Goal: Task Accomplishment & Management: Manage account settings

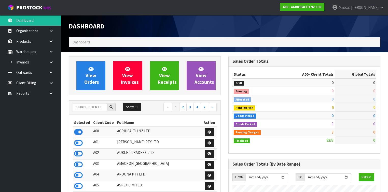
scroll to position [384, 160]
click at [79, 108] on input "text" at bounding box center [90, 107] width 34 height 8
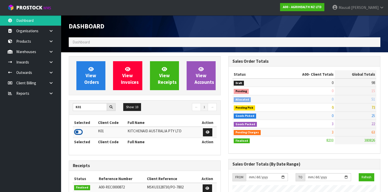
click at [78, 133] on icon at bounding box center [78, 133] width 9 height 8
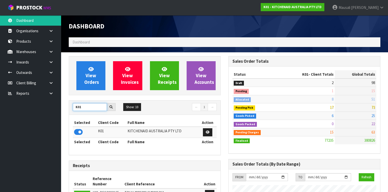
drag, startPoint x: 89, startPoint y: 106, endPoint x: 77, endPoint y: 106, distance: 11.5
click at [77, 106] on input "K01" at bounding box center [90, 107] width 34 height 8
click at [87, 106] on input "K01" at bounding box center [90, 107] width 34 height 8
drag, startPoint x: 87, startPoint y: 106, endPoint x: 66, endPoint y: 109, distance: 20.5
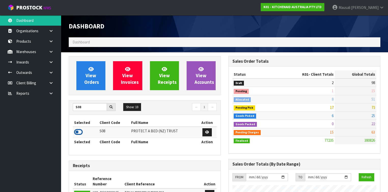
click at [78, 129] on icon at bounding box center [78, 133] width 9 height 8
drag, startPoint x: 79, startPoint y: 108, endPoint x: 68, endPoint y: 109, distance: 10.8
click at [69, 109] on div "S08 Show: 10 5 10 25 50 ← 1 → Selected Client Code Full Name Action S08 PROTECT…" at bounding box center [145, 128] width 152 height 55
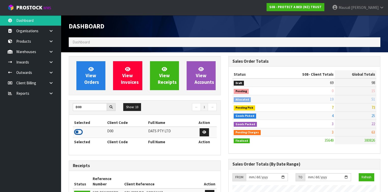
click at [80, 132] on icon at bounding box center [78, 133] width 9 height 8
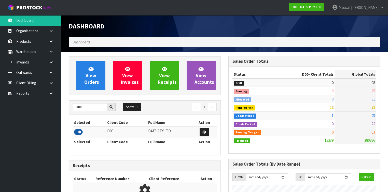
scroll to position [395, 160]
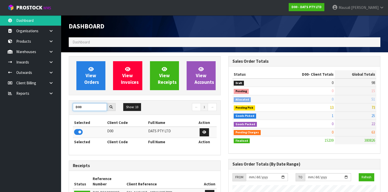
drag, startPoint x: 87, startPoint y: 109, endPoint x: 68, endPoint y: 109, distance: 18.3
click at [69, 109] on div "D00 Show: 10 5 10 25 50 ← 1 → Selected Client Code Full Name Action D00 DATS PT…" at bounding box center [145, 128] width 152 height 55
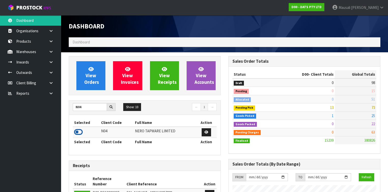
click at [78, 131] on icon at bounding box center [78, 133] width 9 height 8
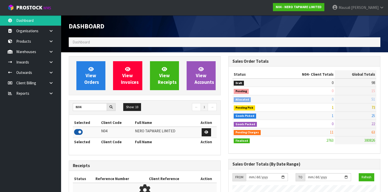
scroll to position [417, 160]
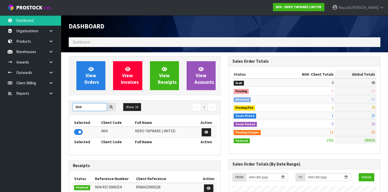
drag, startPoint x: 84, startPoint y: 107, endPoint x: 73, endPoint y: 108, distance: 11.0
click at [73, 108] on input "N04" at bounding box center [90, 107] width 34 height 8
click at [82, 130] on icon at bounding box center [78, 133] width 9 height 8
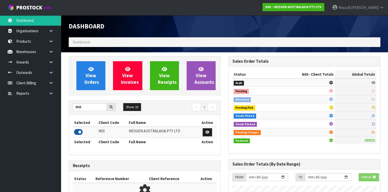
scroll to position [439, 160]
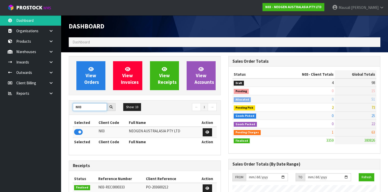
drag, startPoint x: 89, startPoint y: 107, endPoint x: 64, endPoint y: 110, distance: 24.4
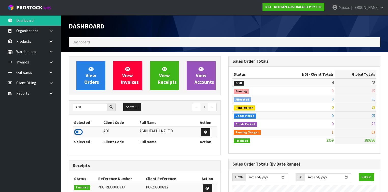
click at [81, 130] on icon at bounding box center [78, 133] width 9 height 8
drag, startPoint x: 90, startPoint y: 105, endPoint x: 59, endPoint y: 112, distance: 32.1
click at [59, 112] on body "Toggle navigation ProStock WMS A00 - AGRIHEALTH NZ LTD [PERSON_NAME] Logout Das…" at bounding box center [194, 96] width 388 height 192
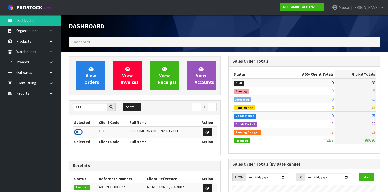
click at [80, 132] on icon at bounding box center [78, 133] width 9 height 8
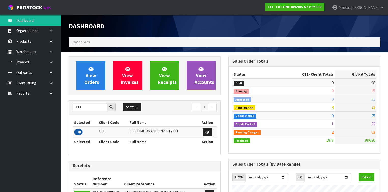
scroll to position [406, 160]
drag, startPoint x: 89, startPoint y: 107, endPoint x: 75, endPoint y: 109, distance: 13.4
click at [75, 109] on input "C11" at bounding box center [90, 107] width 34 height 8
click at [78, 132] on icon at bounding box center [78, 133] width 9 height 8
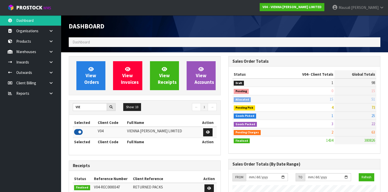
scroll to position [439, 160]
drag, startPoint x: 83, startPoint y: 107, endPoint x: 67, endPoint y: 110, distance: 16.1
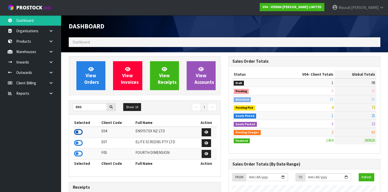
click at [80, 132] on icon at bounding box center [78, 133] width 9 height 8
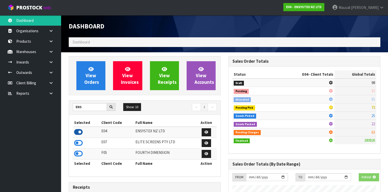
scroll to position [422, 160]
drag, startPoint x: 84, startPoint y: 108, endPoint x: 67, endPoint y: 111, distance: 17.1
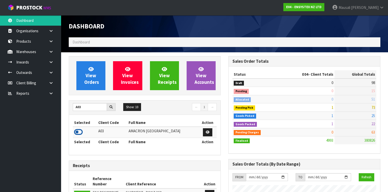
click at [79, 132] on icon at bounding box center [78, 133] width 9 height 8
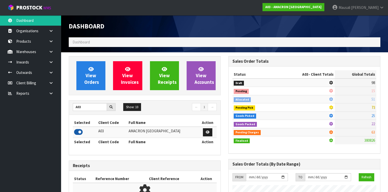
scroll to position [343, 160]
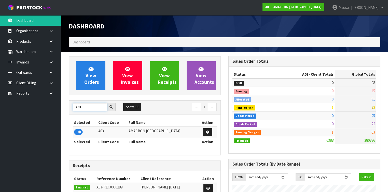
drag, startPoint x: 84, startPoint y: 108, endPoint x: 70, endPoint y: 111, distance: 15.0
click at [70, 111] on div "A03" at bounding box center [94, 107] width 50 height 8
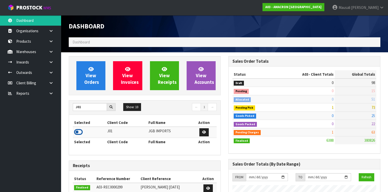
click at [79, 132] on icon at bounding box center [78, 133] width 9 height 8
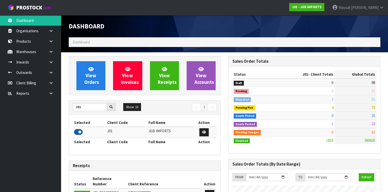
scroll to position [400, 160]
drag, startPoint x: 85, startPoint y: 109, endPoint x: 69, endPoint y: 111, distance: 16.2
click at [69, 111] on div "J01 Show: 10 5 10 25 50 ← 1 →" at bounding box center [144, 107] width 151 height 9
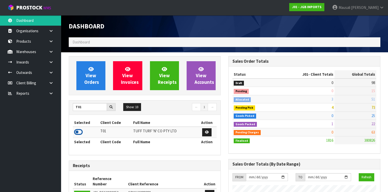
click at [80, 131] on icon at bounding box center [78, 133] width 9 height 8
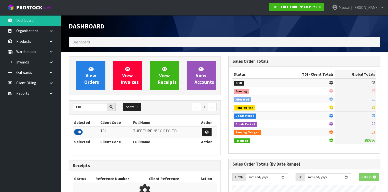
scroll to position [395, 160]
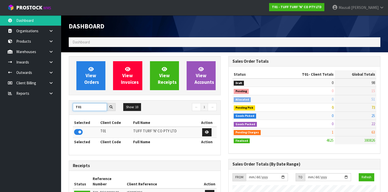
drag, startPoint x: 82, startPoint y: 107, endPoint x: 67, endPoint y: 110, distance: 15.9
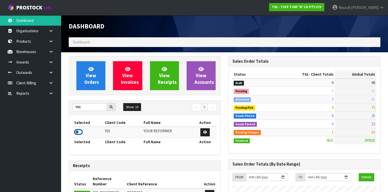
click at [79, 131] on icon at bounding box center [78, 133] width 9 height 8
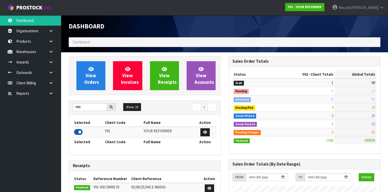
scroll to position [384, 160]
drag, startPoint x: 89, startPoint y: 106, endPoint x: 69, endPoint y: 109, distance: 20.3
click at [69, 109] on div "Y01" at bounding box center [94, 107] width 50 height 8
click at [81, 131] on icon at bounding box center [78, 133] width 9 height 8
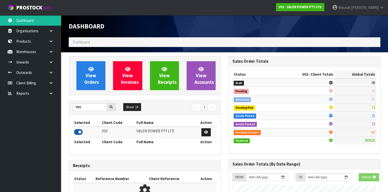
scroll to position [406, 160]
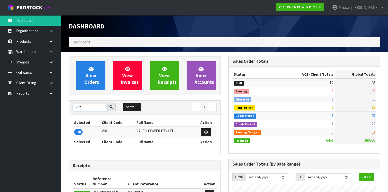
drag, startPoint x: 84, startPoint y: 107, endPoint x: 68, endPoint y: 107, distance: 15.8
click at [79, 131] on icon at bounding box center [78, 133] width 9 height 8
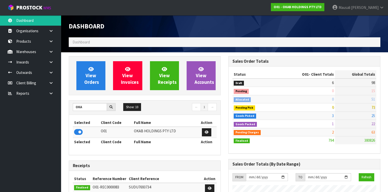
scroll to position [335, 160]
drag, startPoint x: 72, startPoint y: 112, endPoint x: 59, endPoint y: 113, distance: 13.8
click at [59, 113] on body "Toggle navigation ProStock WMS O01 - OKAB HOLDINGS PTY LTD [PERSON_NAME] Logout…" at bounding box center [194, 96] width 388 height 192
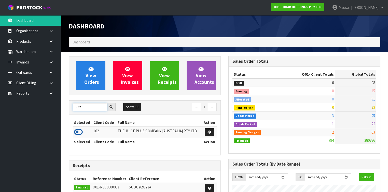
type input "J02"
click at [78, 132] on icon at bounding box center [78, 133] width 9 height 8
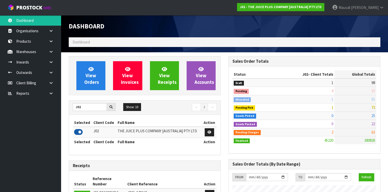
scroll to position [406, 160]
drag, startPoint x: 86, startPoint y: 107, endPoint x: 62, endPoint y: 117, distance: 26.1
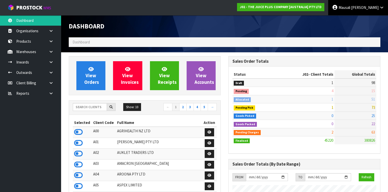
click at [350, 5] on span "Mausali" at bounding box center [345, 7] width 12 height 5
click at [363, 22] on link "Logout" at bounding box center [368, 20] width 40 height 7
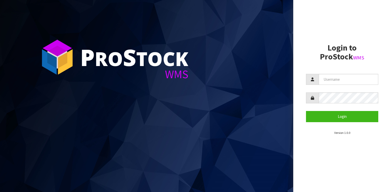
click at [251, 127] on section "P ro S tock WMS" at bounding box center [146, 96] width 293 height 192
click at [98, 159] on section "P ro S tock WMS" at bounding box center [146, 96] width 293 height 192
drag, startPoint x: 139, startPoint y: 187, endPoint x: 147, endPoint y: 191, distance: 8.9
click at [145, 191] on section "P ro S tock WMS" at bounding box center [146, 96] width 293 height 192
click at [63, 151] on section "P ro S tock WMS" at bounding box center [146, 96] width 293 height 192
